Goal: Information Seeking & Learning: Find specific page/section

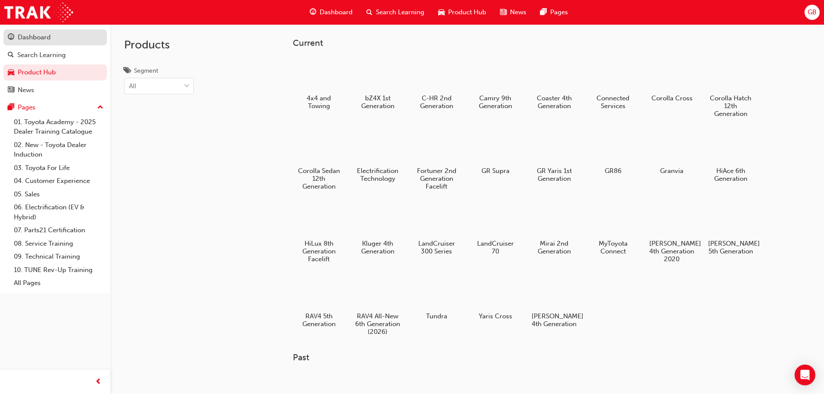
click at [49, 41] on div "Dashboard" at bounding box center [34, 37] width 33 height 10
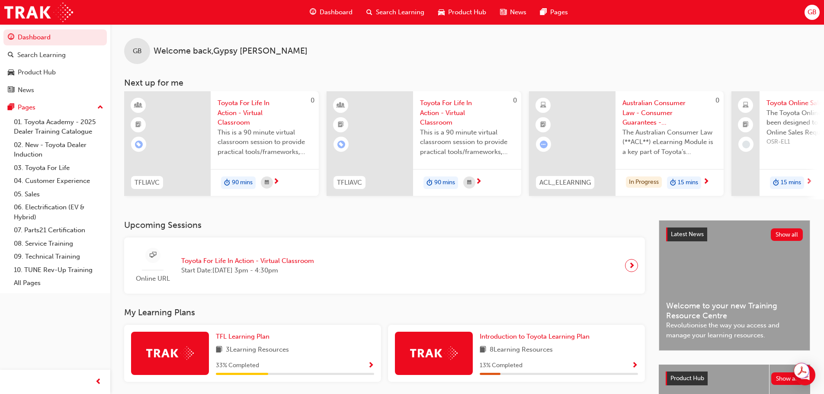
click at [399, 15] on span "Search Learning" at bounding box center [400, 12] width 48 height 10
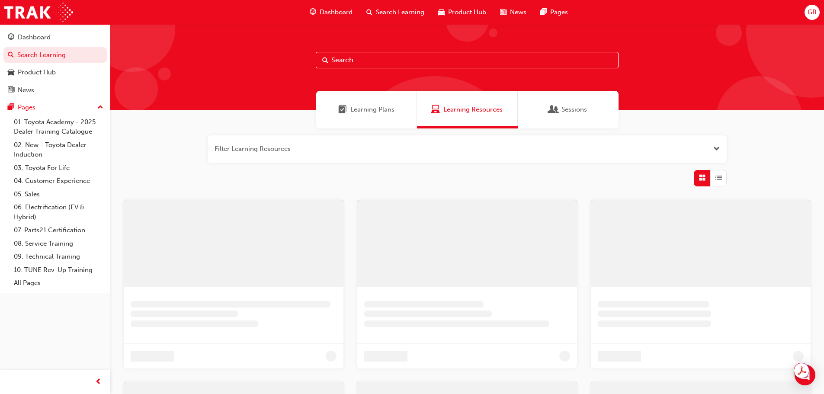
click at [392, 61] on input "text" at bounding box center [467, 60] width 303 height 16
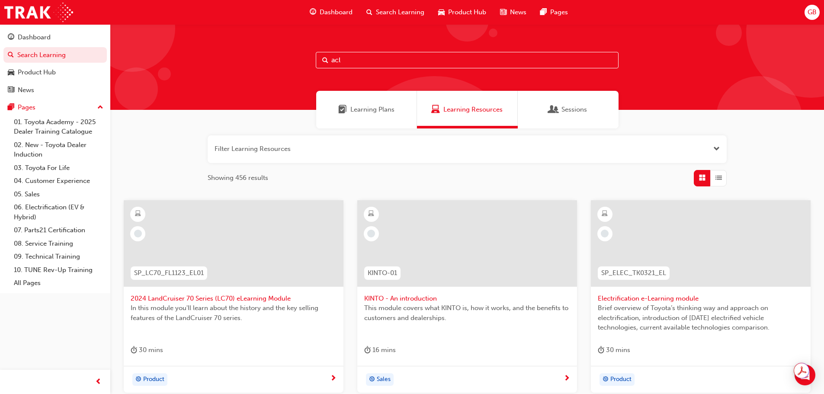
type input "acl"
